Goal: Task Accomplishment & Management: Manage account settings

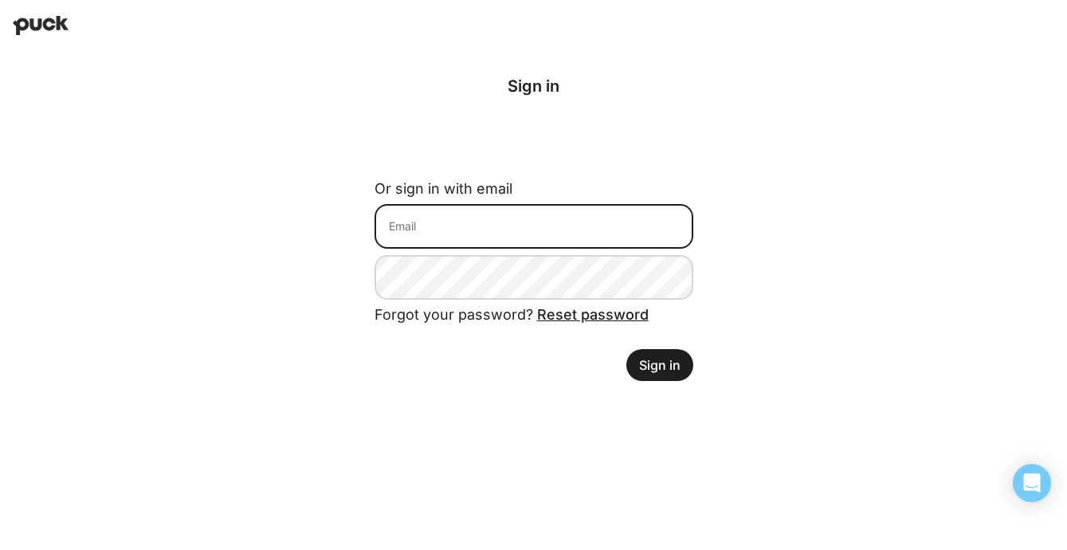
type input "[EMAIL_ADDRESS][DOMAIN_NAME]"
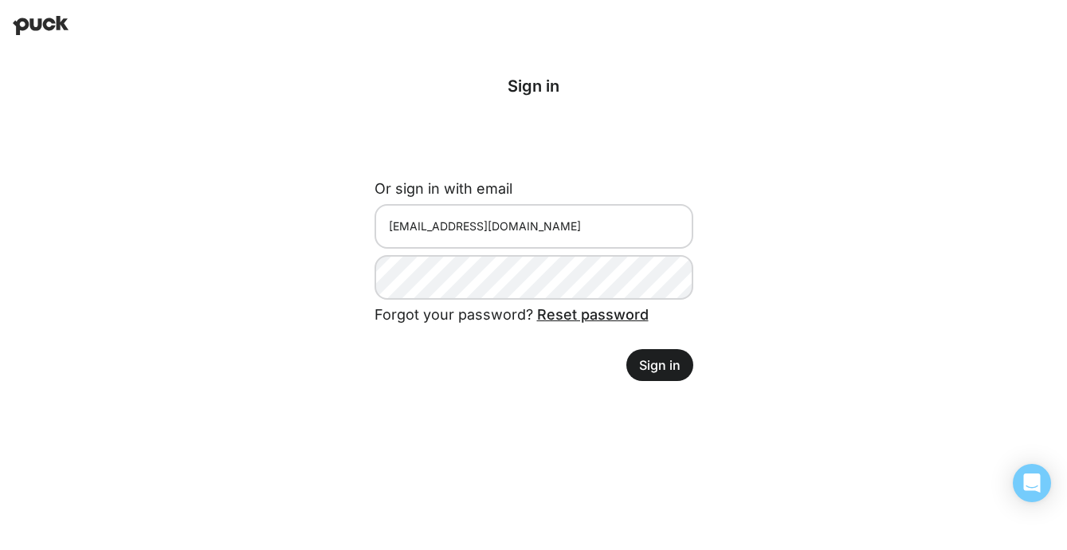
click at [649, 363] on button "Sign in" at bounding box center [659, 365] width 67 height 32
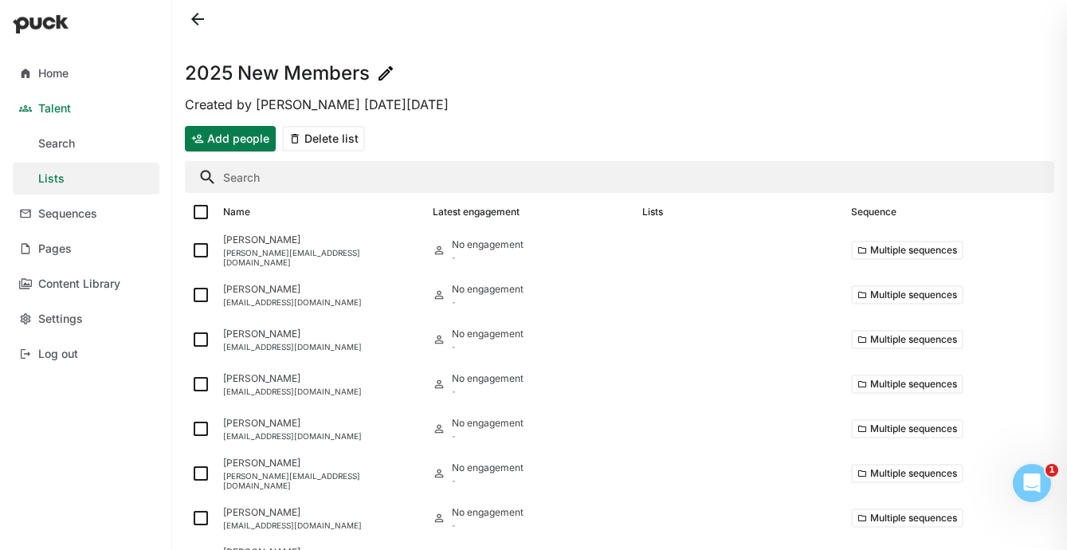
click at [191, 25] on button at bounding box center [197, 18] width 25 height 25
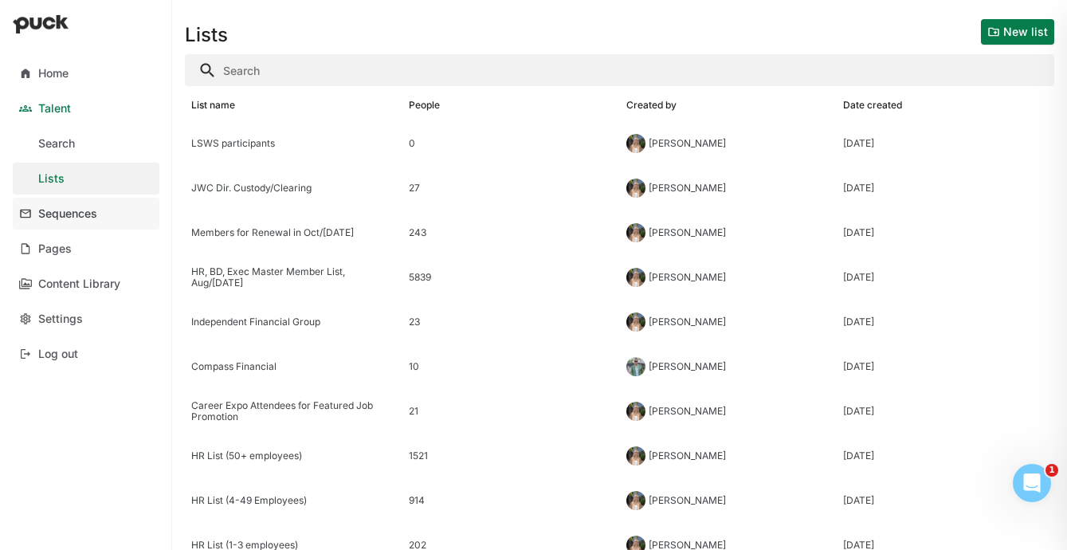
click at [84, 223] on link "Sequences" at bounding box center [86, 214] width 147 height 32
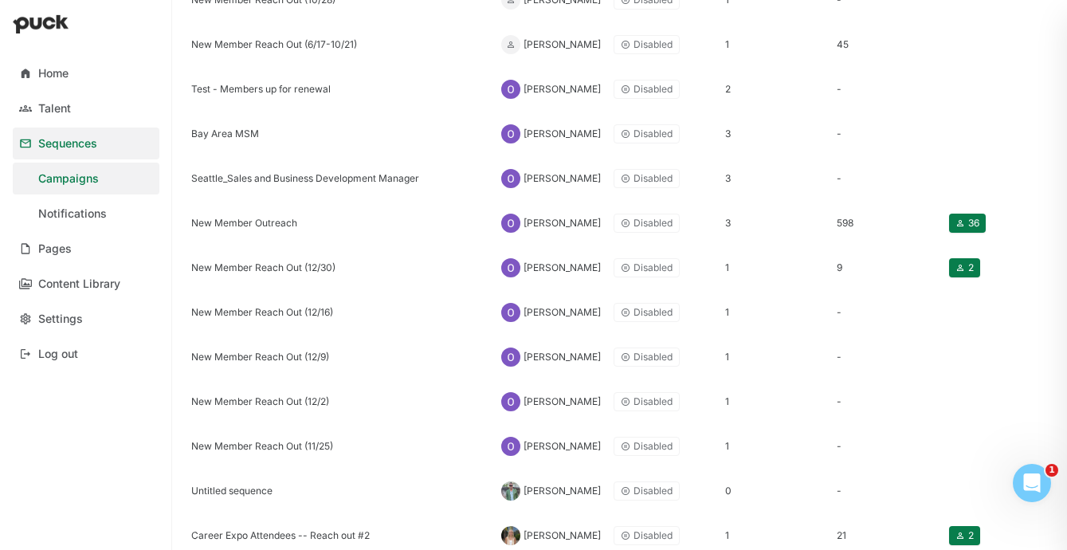
scroll to position [636, 0]
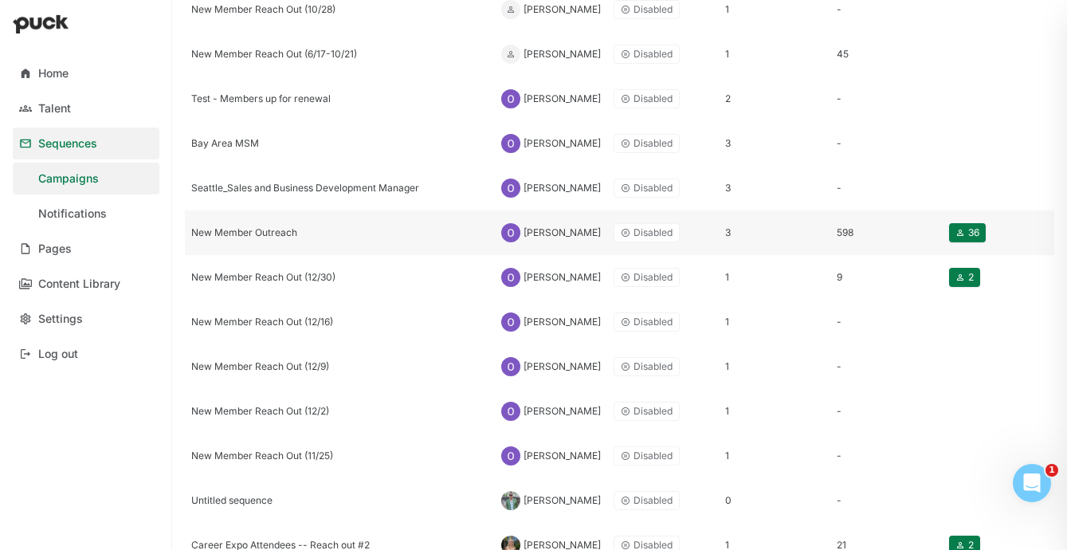
click at [271, 240] on div "New Member Outreach" at bounding box center [340, 232] width 310 height 45
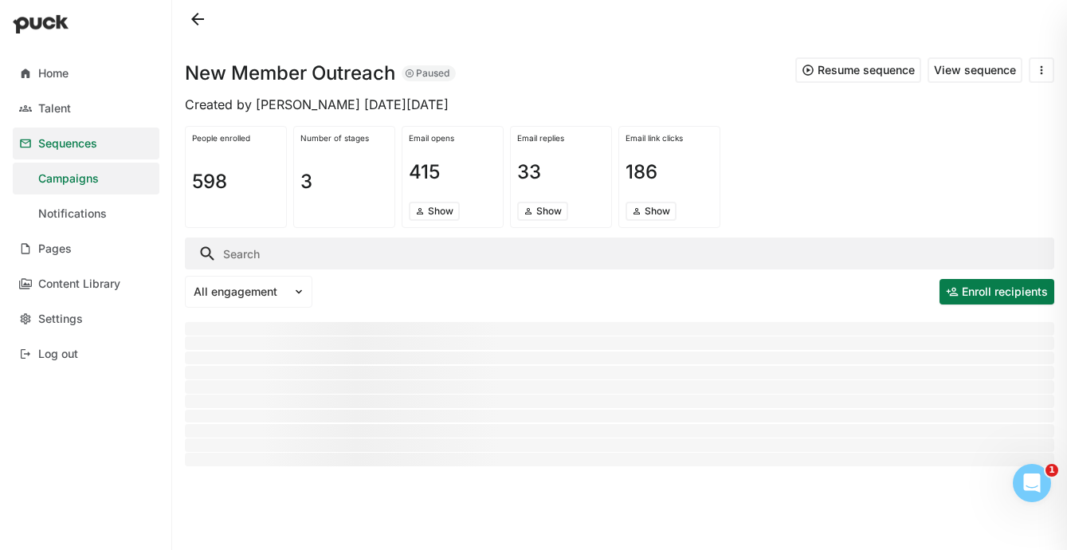
click at [191, 17] on button at bounding box center [197, 18] width 25 height 25
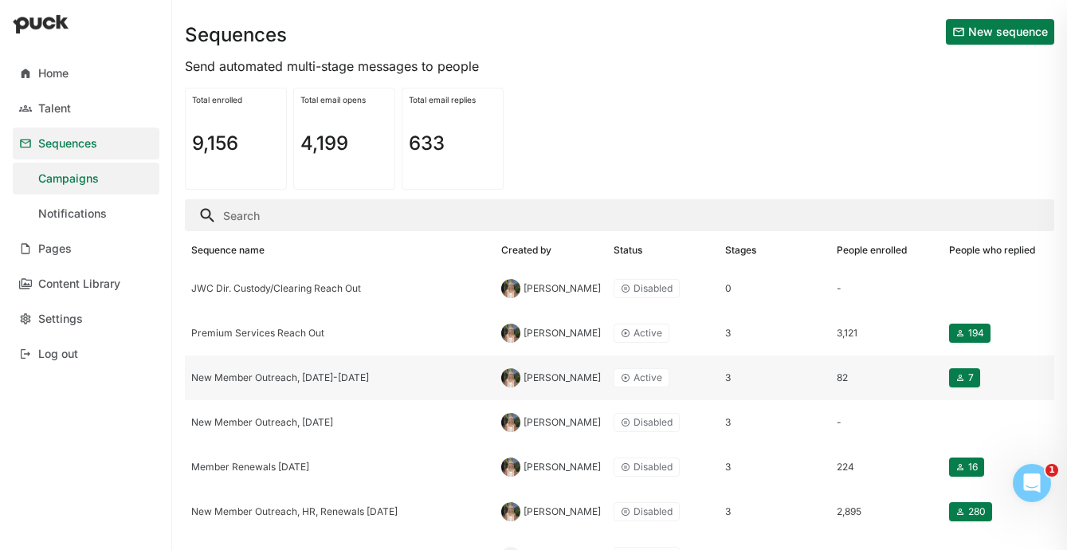
click at [377, 372] on div "New Member Outreach, [DATE]-[DATE]" at bounding box center [339, 377] width 297 height 11
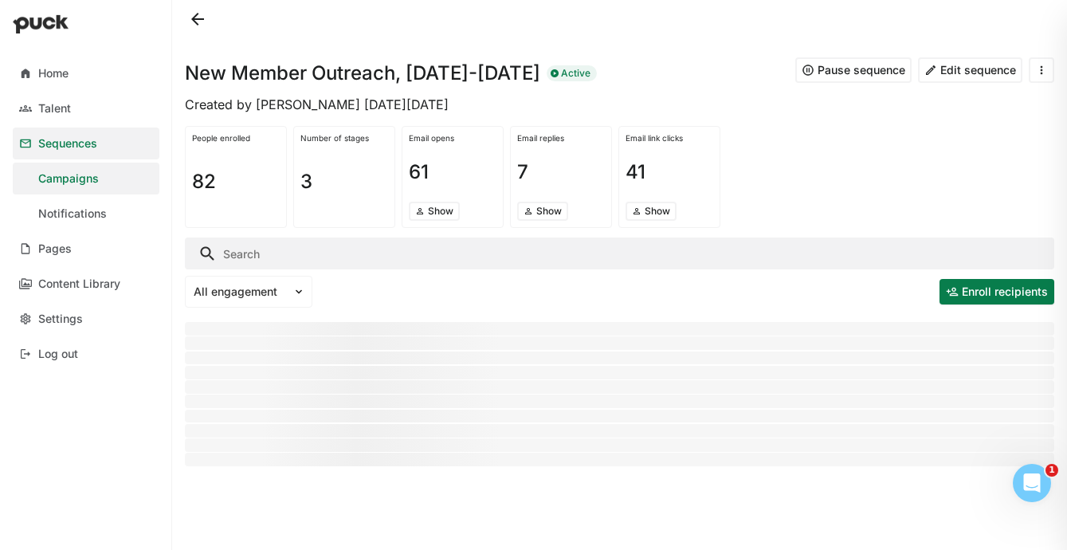
click at [194, 25] on button at bounding box center [197, 18] width 25 height 25
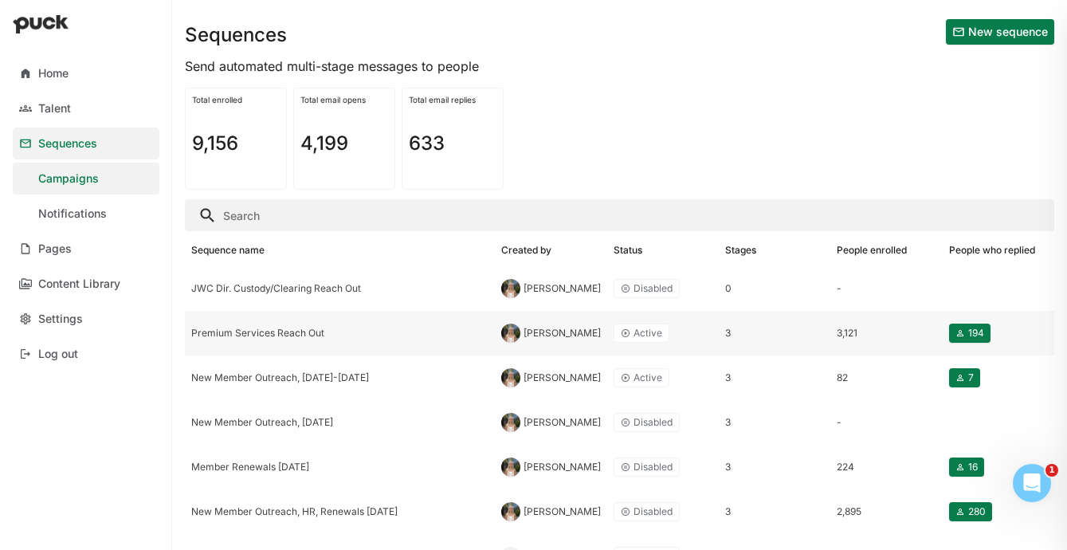
click at [296, 326] on div "Premium Services Reach Out" at bounding box center [340, 333] width 310 height 45
